Goal: Information Seeking & Learning: Learn about a topic

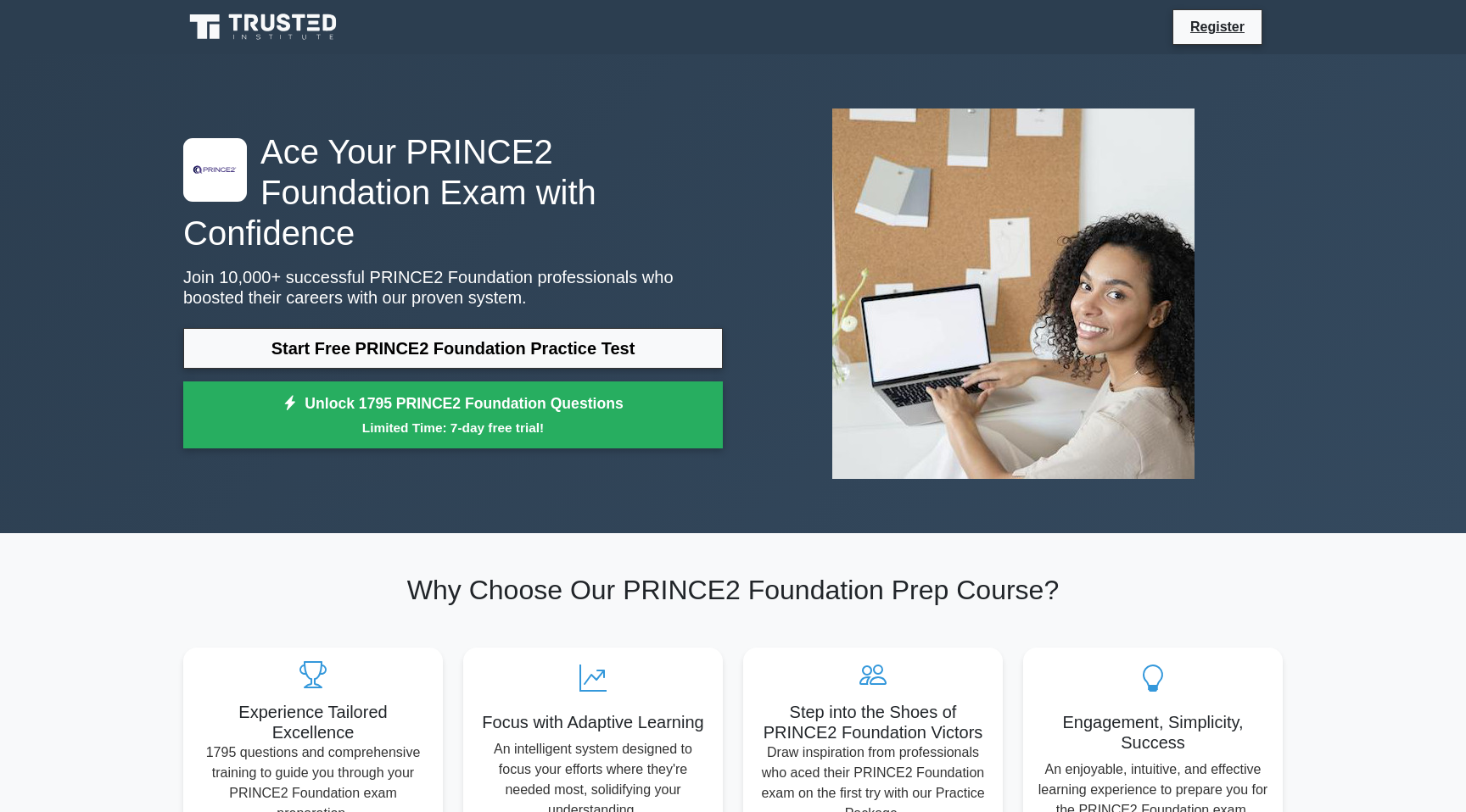
click at [365, 306] on div ".st0{fill-rule:evenodd;clip-rule:evenodd;fill:#000041;} .st1{fill-rule:evenodd;…" at bounding box center [453, 295] width 560 height 327
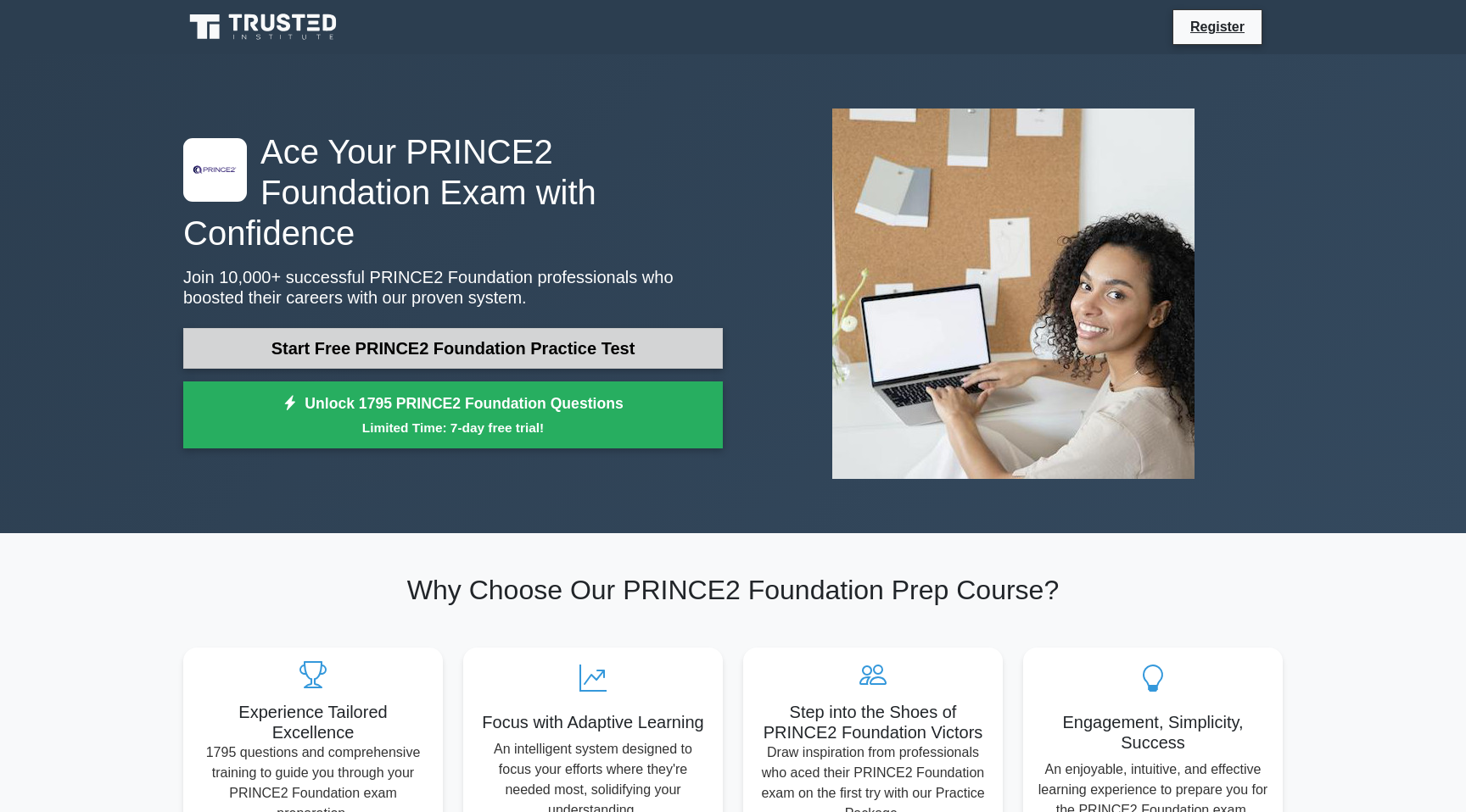
click at [364, 328] on link "Start Free PRINCE2 Foundation Practice Test" at bounding box center [453, 348] width 539 height 41
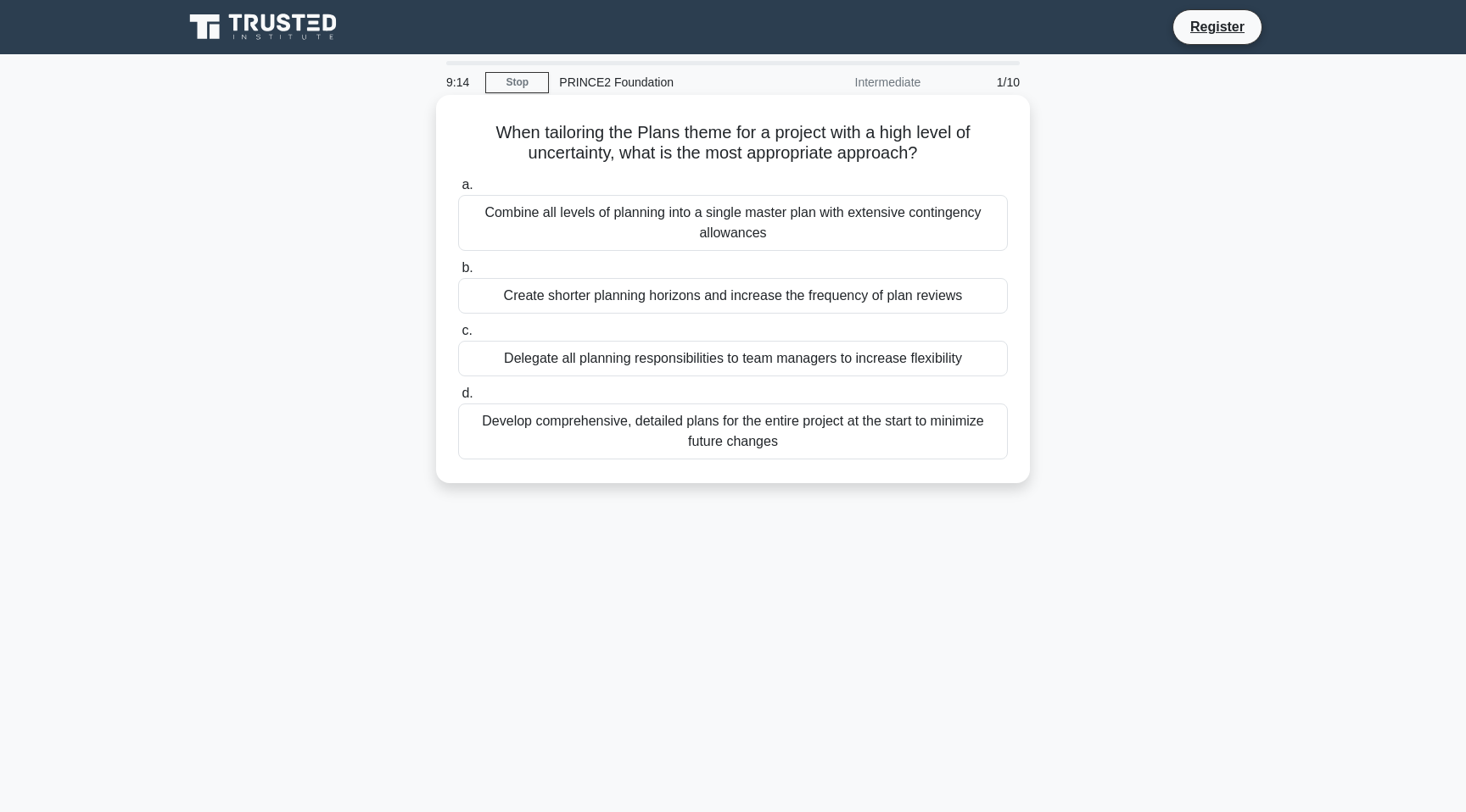
click at [585, 302] on div "Create shorter planning horizons and increase the frequency of plan reviews" at bounding box center [733, 296] width 550 height 35
click at [458, 274] on input "b. Create shorter planning horizons and increase the frequency of plan reviews" at bounding box center [458, 269] width 0 height 11
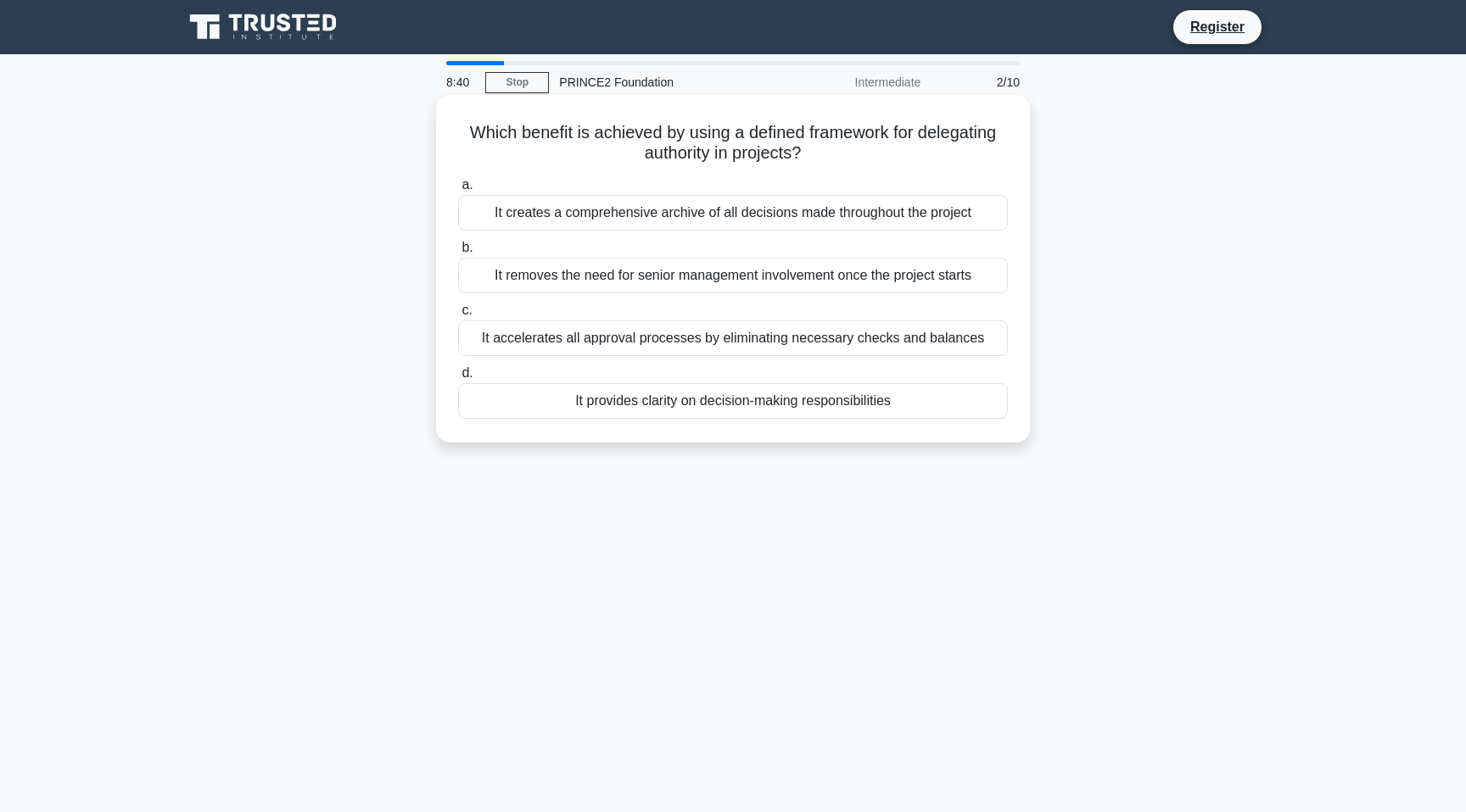
click at [632, 402] on div "It provides clarity on decision-making responsibilities" at bounding box center [733, 400] width 550 height 35
click at [458, 379] on input "d. It provides clarity on decision-making responsibilities" at bounding box center [458, 374] width 0 height 11
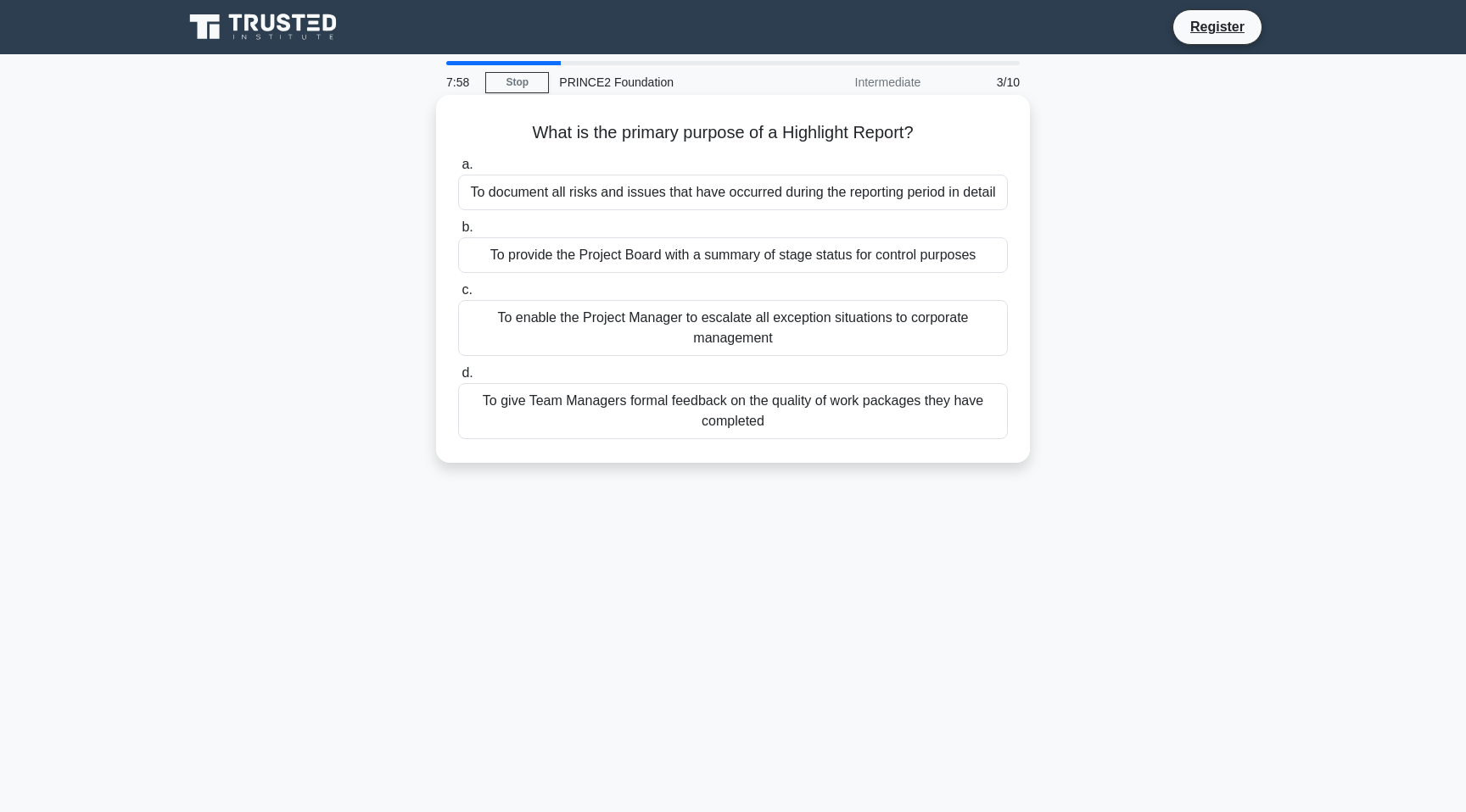
click at [645, 258] on div "To provide the Project Board with a summary of stage status for control purposes" at bounding box center [733, 255] width 550 height 35
click at [458, 233] on input "b. To provide the Project Board with a summary of stage status for control purp…" at bounding box center [458, 228] width 0 height 11
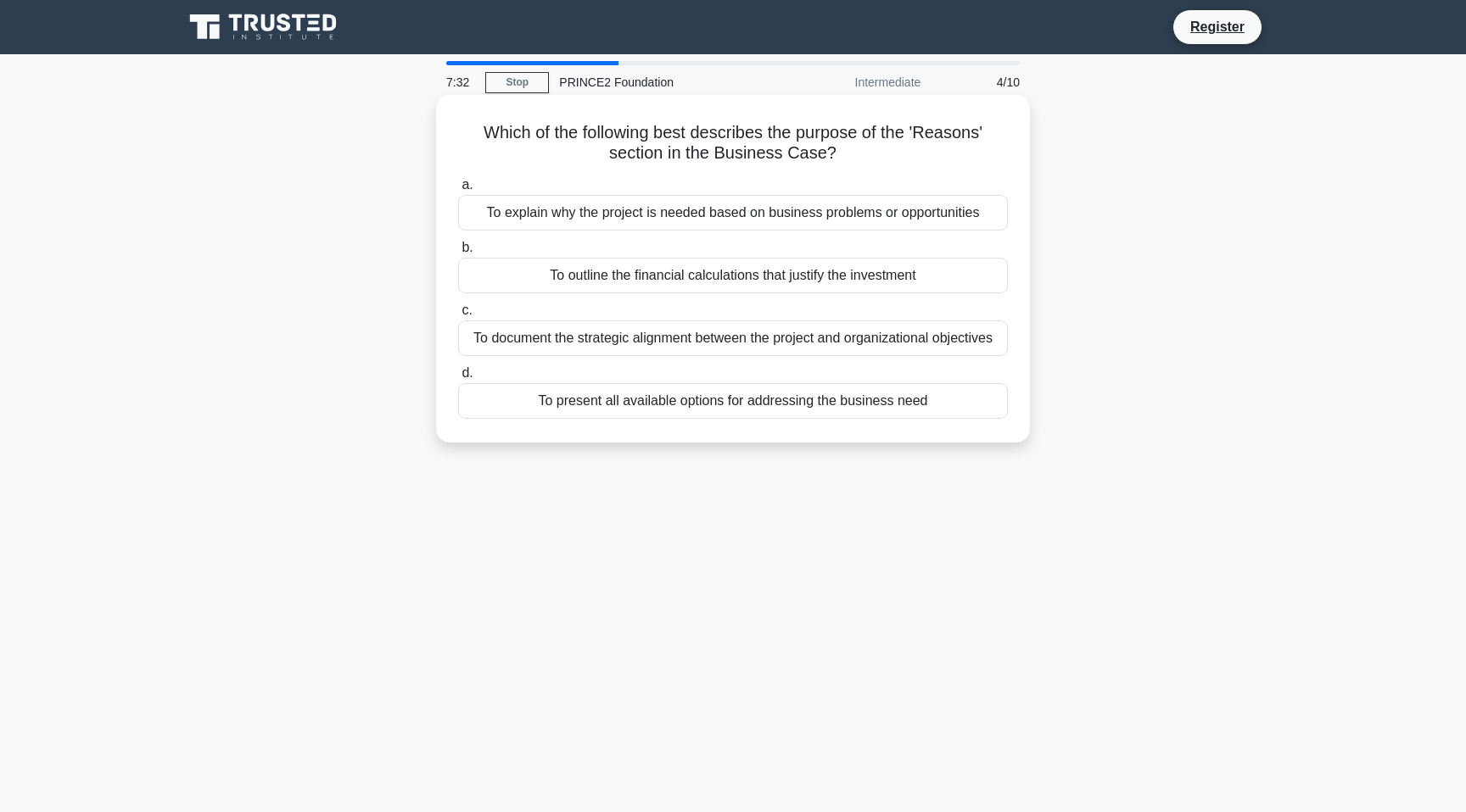
click at [641, 215] on div "To explain why the project is needed based on business problems or opportunities" at bounding box center [733, 212] width 550 height 35
click at [458, 191] on input "a. To explain why the project is needed based on business problems or opportuni…" at bounding box center [458, 185] width 0 height 11
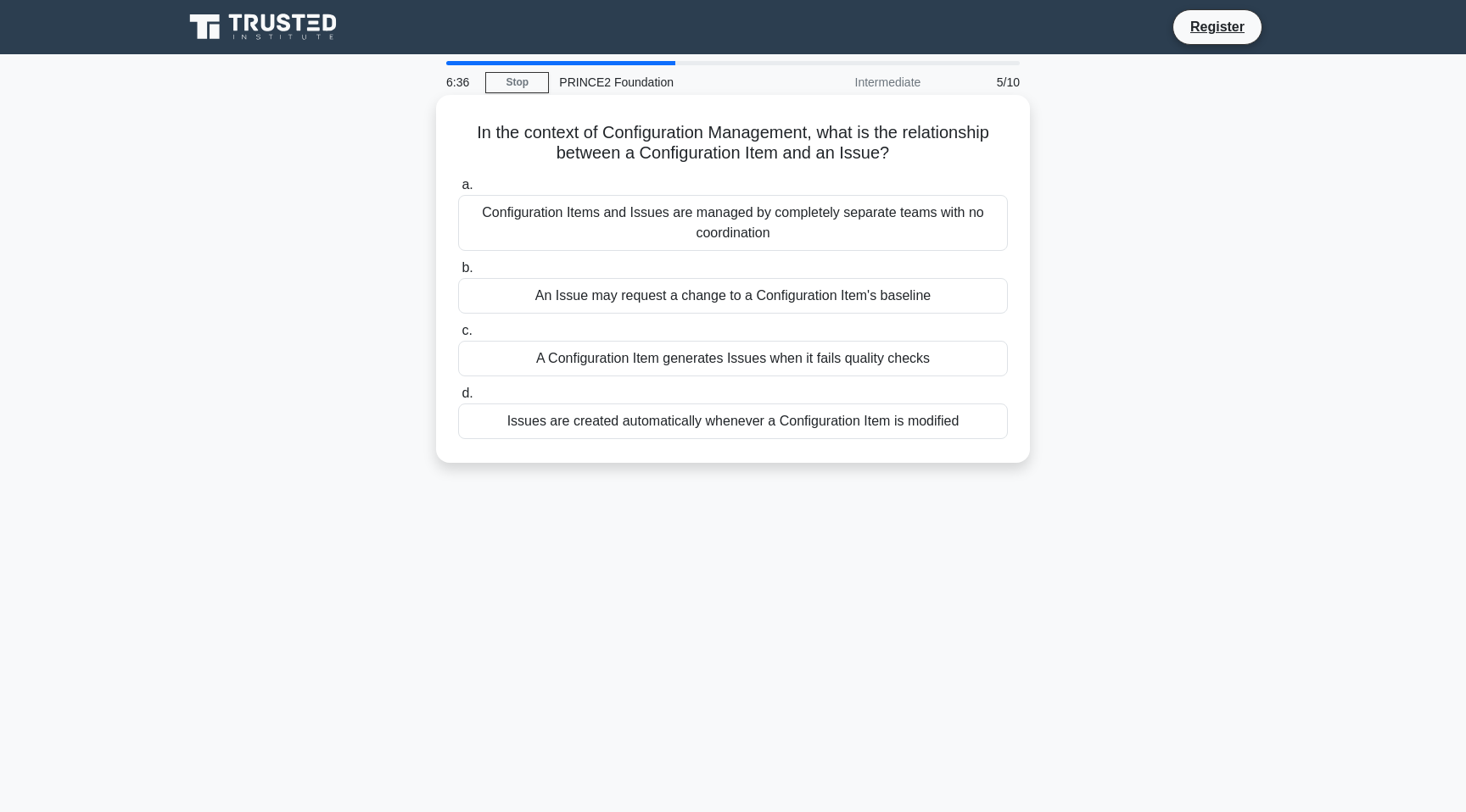
click at [646, 362] on div "A Configuration Item generates Issues when it fails quality checks" at bounding box center [733, 358] width 550 height 35
click at [458, 337] on input "c. A Configuration Item generates Issues when it fails quality checks" at bounding box center [458, 331] width 0 height 11
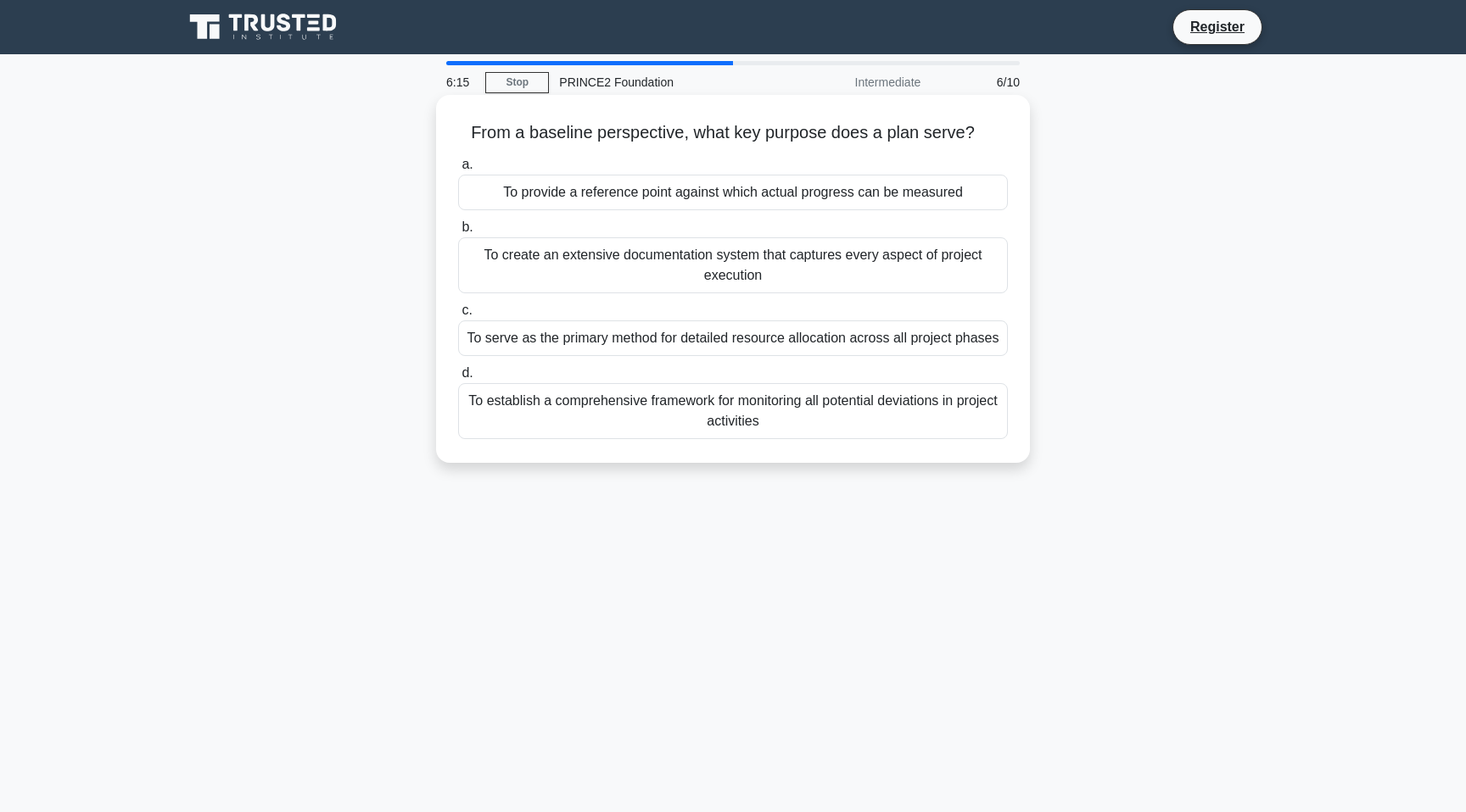
click at [601, 192] on div "To provide a reference point against which actual progress can be measured" at bounding box center [733, 192] width 550 height 35
click at [458, 171] on input "a. To provide a reference point against which actual progress can be measured" at bounding box center [458, 165] width 0 height 11
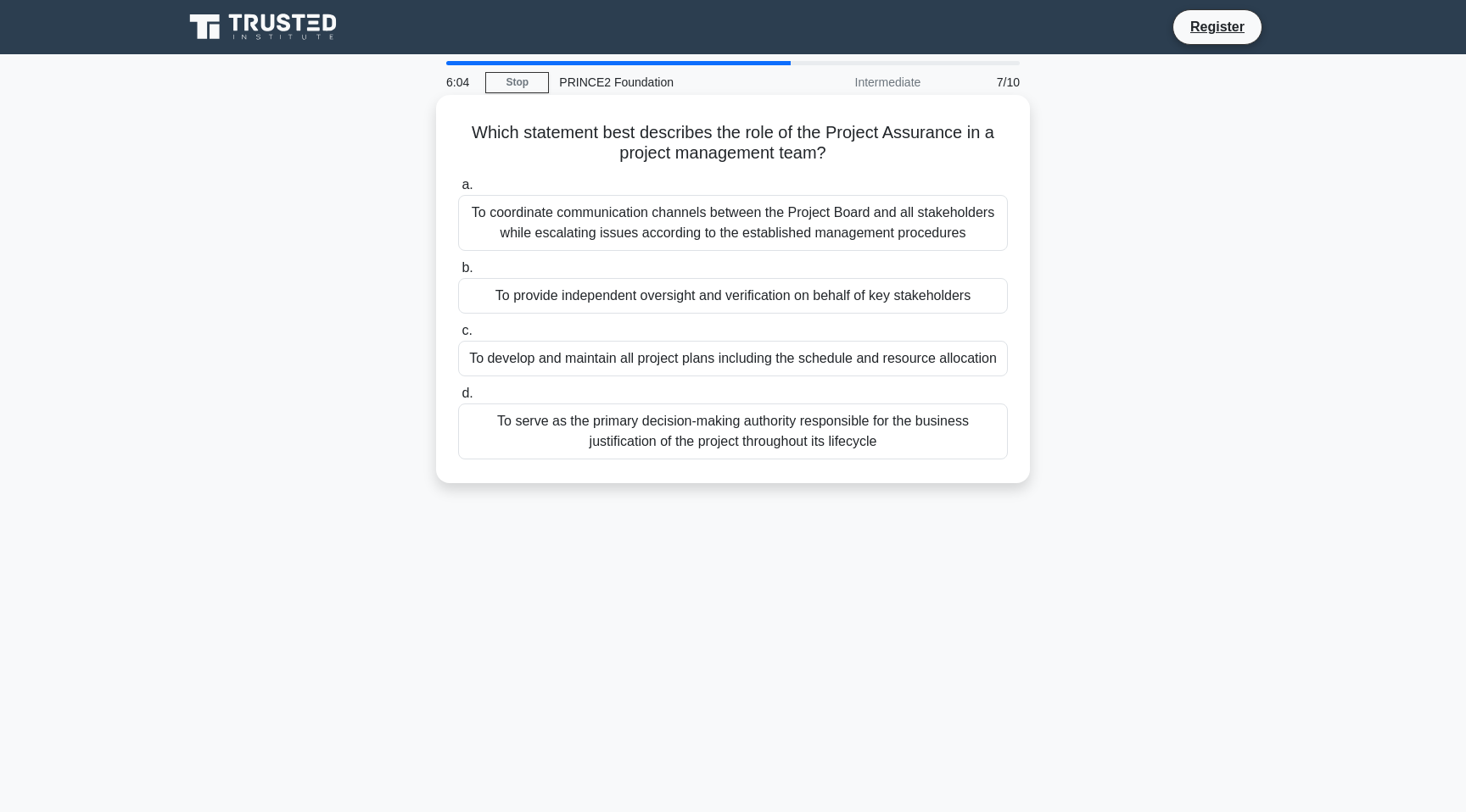
click at [613, 291] on div "To provide independent oversight and verification on behalf of key stakeholders" at bounding box center [733, 296] width 550 height 35
click at [458, 274] on input "b. To provide independent oversight and verification on behalf of key stakehold…" at bounding box center [458, 269] width 0 height 11
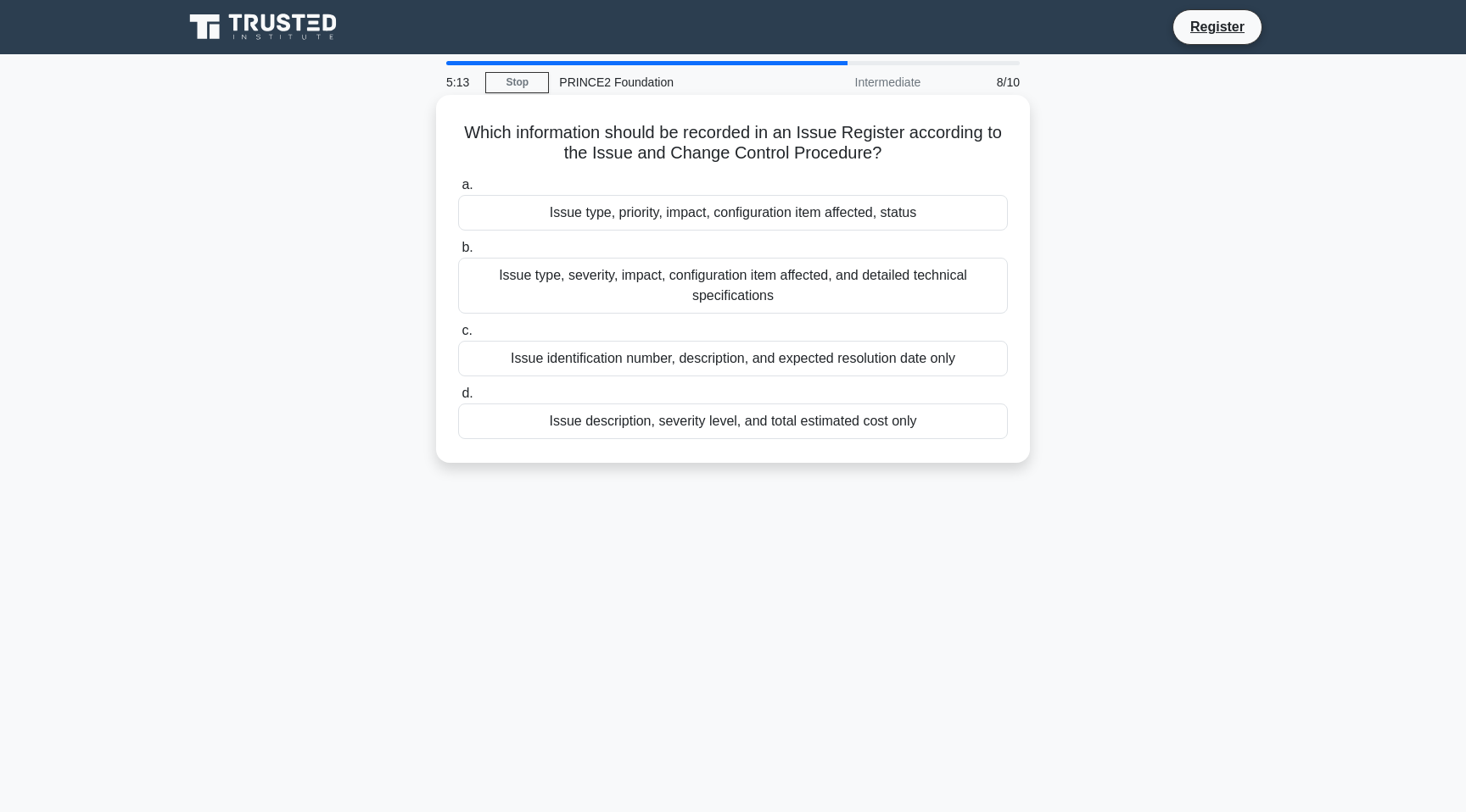
click at [658, 357] on div "Issue identification number, description, and expected resolution date only" at bounding box center [733, 358] width 550 height 35
click at [458, 337] on input "c. Issue identification number, description, and expected resolution date only" at bounding box center [458, 331] width 0 height 11
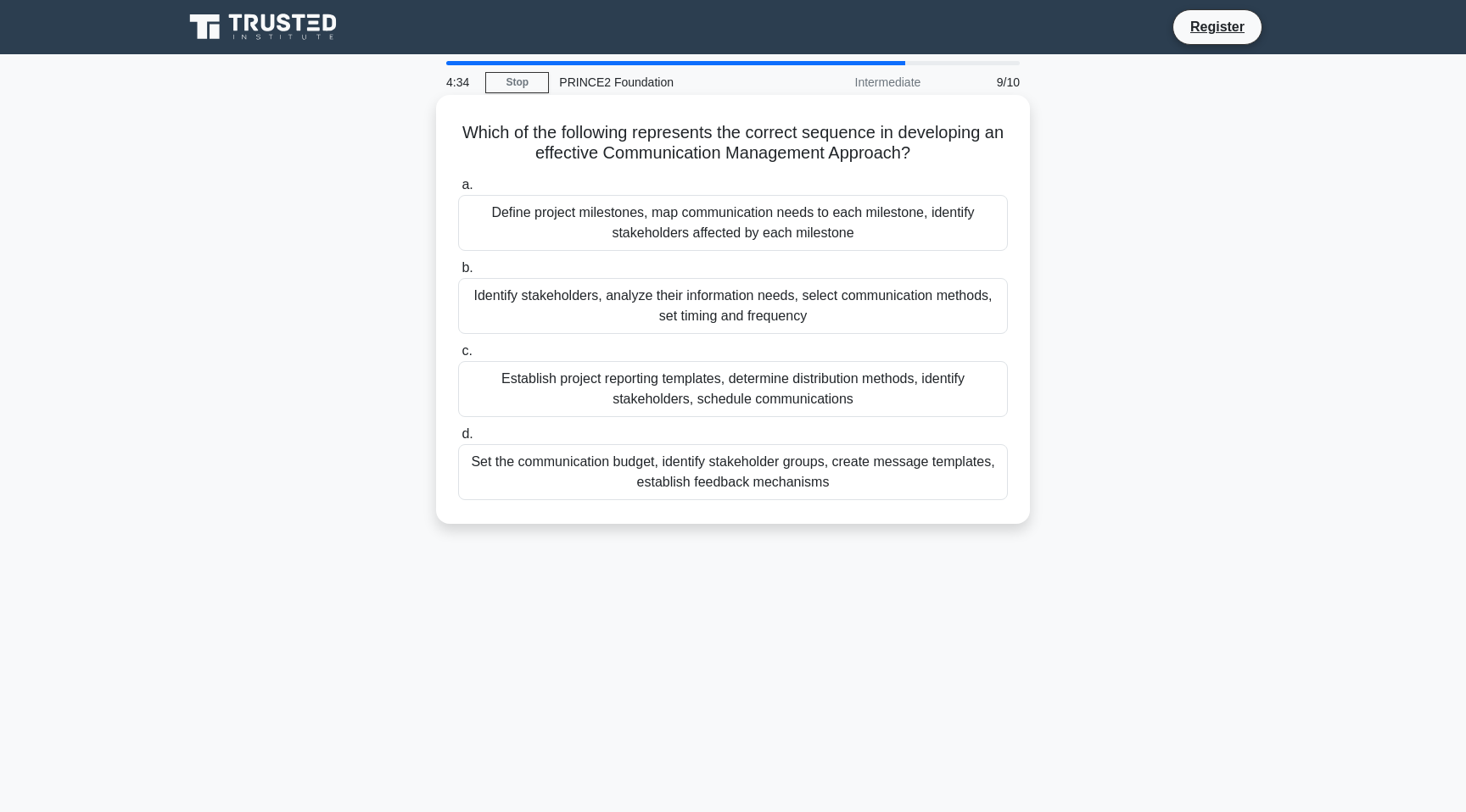
click at [616, 214] on div "Define project milestones, map communication needs to each milestone, identify …" at bounding box center [733, 223] width 550 height 56
click at [458, 191] on input "a. Define project milestones, map communication needs to each milestone, identi…" at bounding box center [458, 185] width 0 height 11
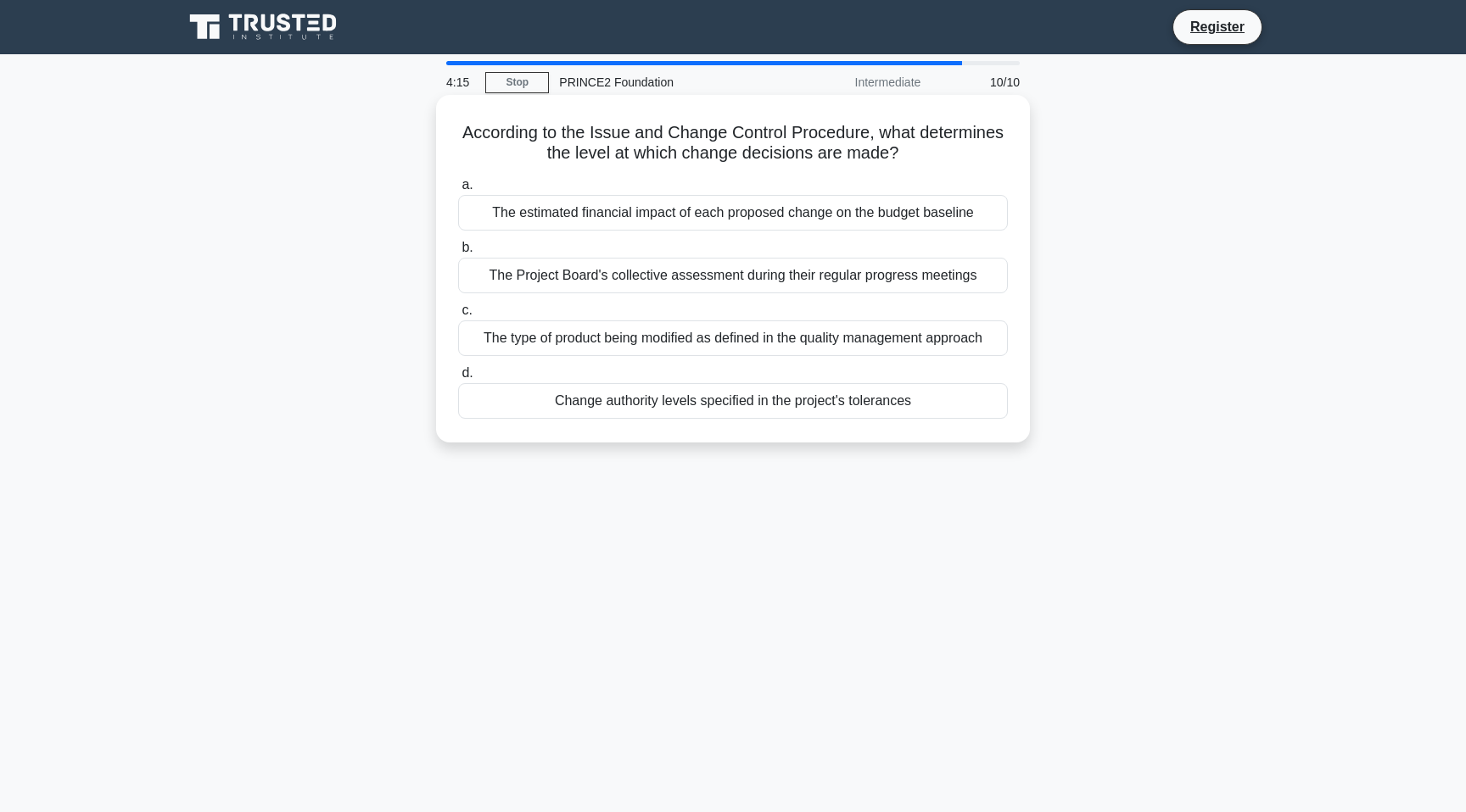
click at [660, 407] on div "Change authority levels specified in the project's tolerances" at bounding box center [733, 400] width 550 height 35
click at [458, 379] on input "d. Change authority levels specified in the project's tolerances" at bounding box center [458, 374] width 0 height 11
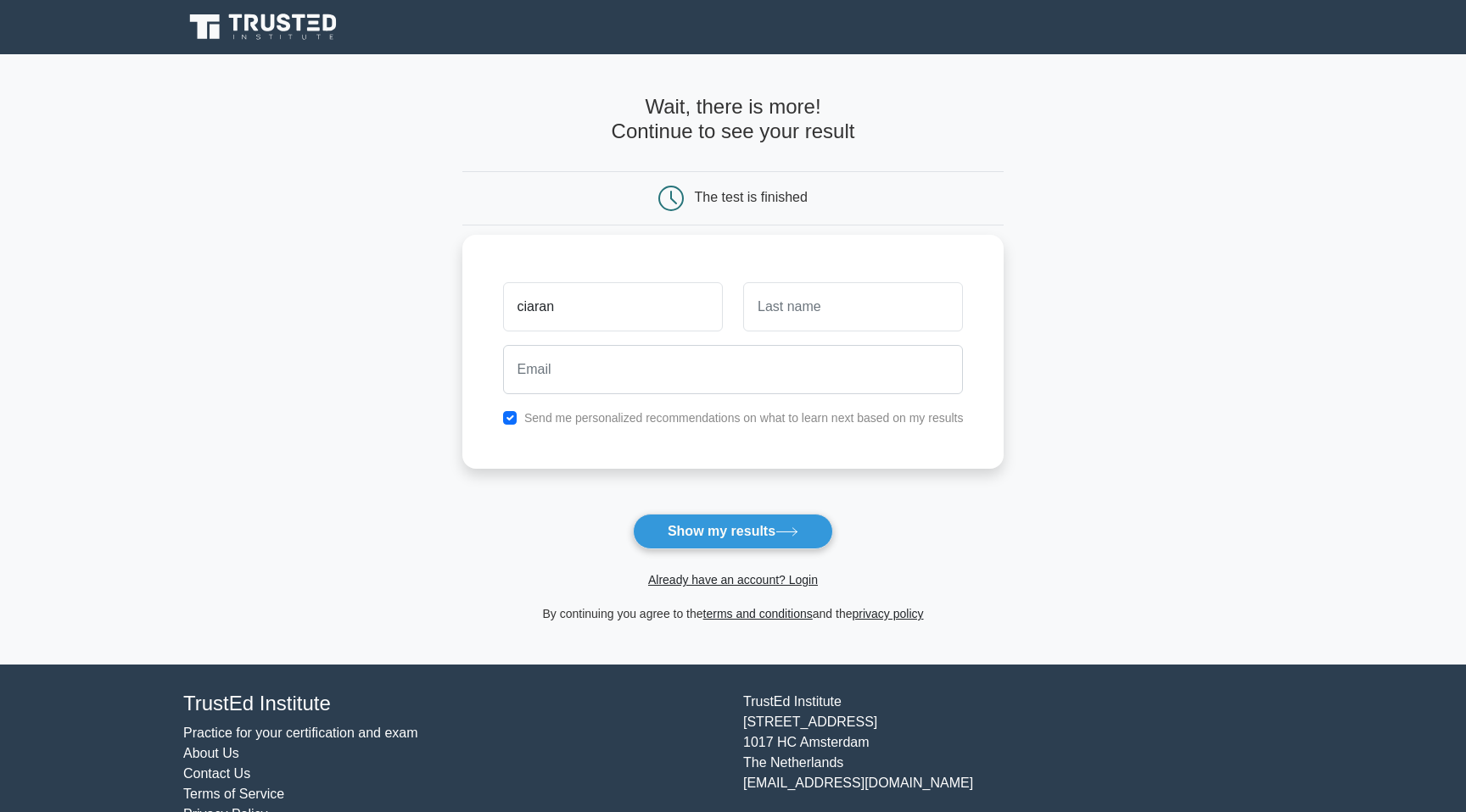
type input "ciaran"
type input "hope"
type input "[EMAIL_ADDRESS][DOMAIN_NAME]"
click at [511, 421] on input "checkbox" at bounding box center [509, 417] width 14 height 14
checkbox input "false"
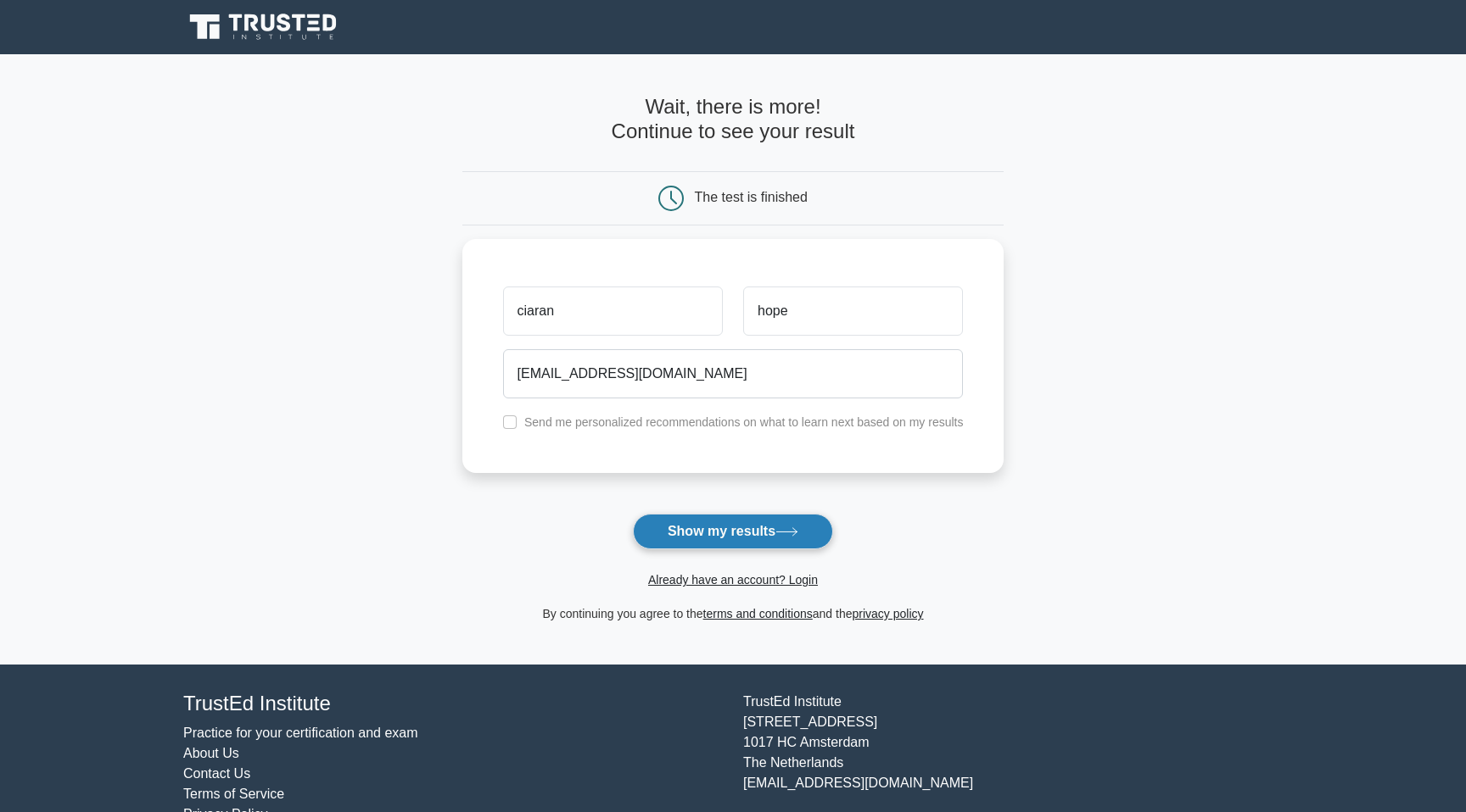
click at [707, 536] on button "Show my results" at bounding box center [733, 531] width 201 height 35
